Goal: Transaction & Acquisition: Purchase product/service

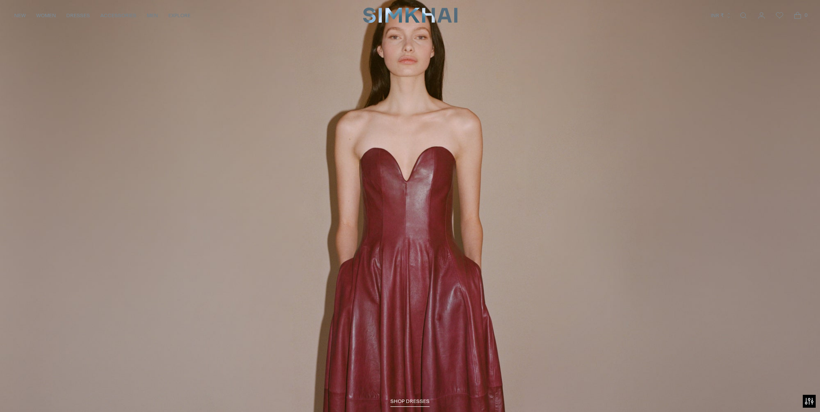
scroll to position [1428, 0]
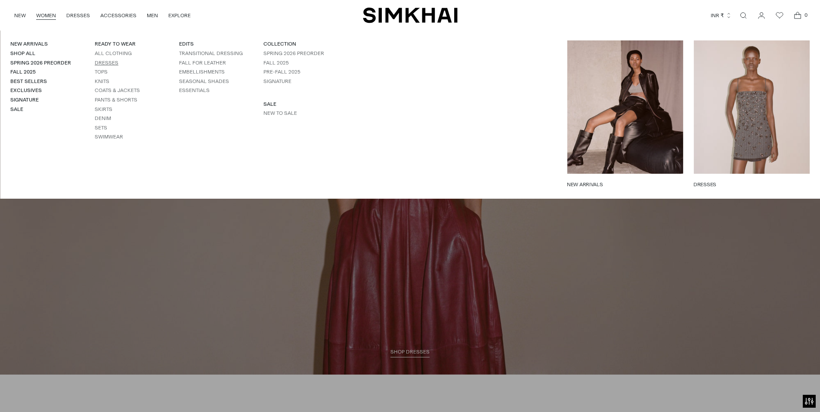
click at [105, 60] on link "Dresses" at bounding box center [107, 63] width 24 height 6
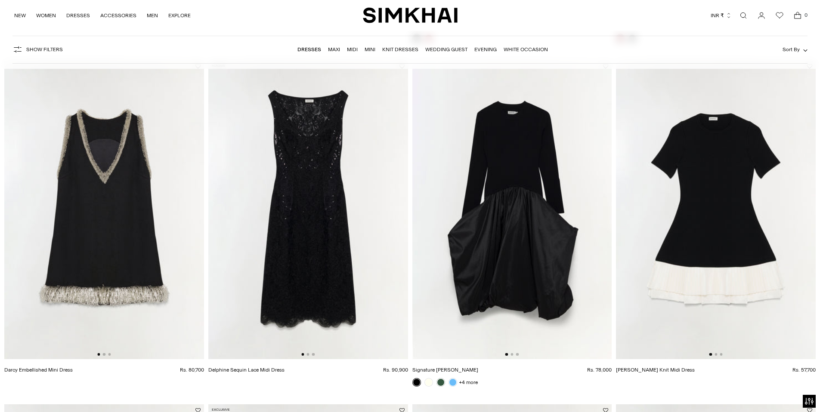
scroll to position [1111, 0]
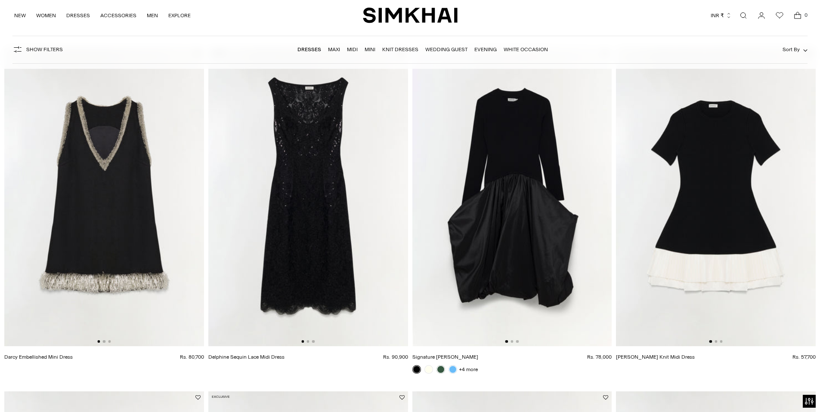
click at [111, 232] on img at bounding box center [104, 197] width 200 height 300
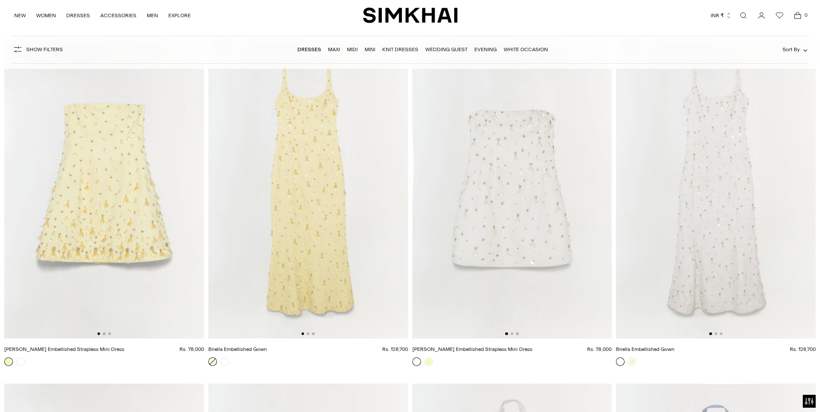
scroll to position [5935, 0]
click at [297, 216] on img at bounding box center [308, 187] width 200 height 300
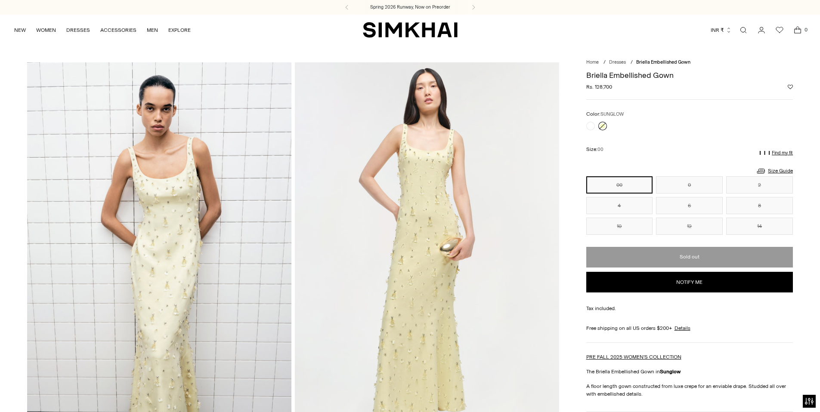
drag, startPoint x: 619, startPoint y: 86, endPoint x: 588, endPoint y: 93, distance: 31.1
click at [587, 88] on div "Regular price Rs. 128,700 Unit price / per" at bounding box center [689, 87] width 207 height 8
click at [590, 106] on div "Briella Embellished Gown Regular price Rs. 128,700 Unit price / per Color: SUNG…" at bounding box center [689, 333] width 207 height 534
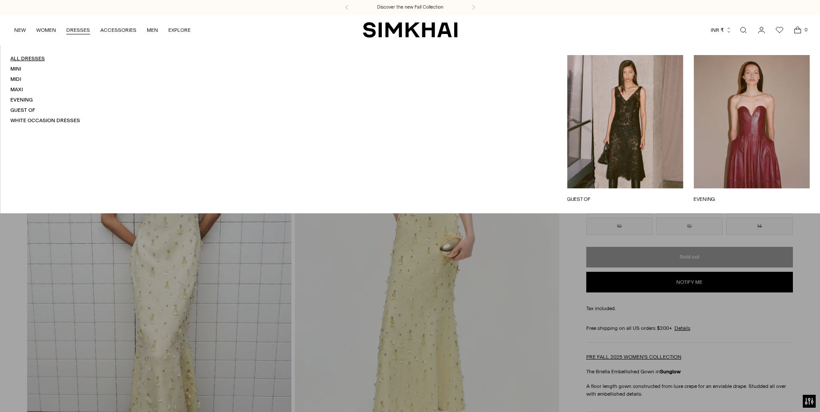
click at [15, 57] on link "All Dresses" at bounding box center [27, 59] width 34 height 6
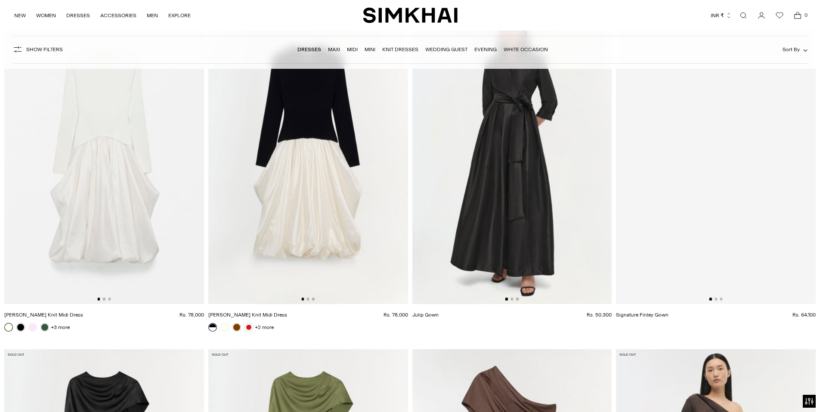
scroll to position [11900, 0]
